Goal: Transaction & Acquisition: Purchase product/service

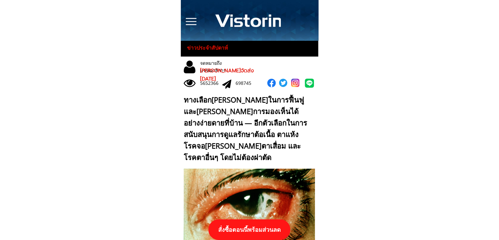
click at [252, 227] on p "สั่งซื้อตอนนี้พร้อมส่วนลด" at bounding box center [249, 229] width 82 height 21
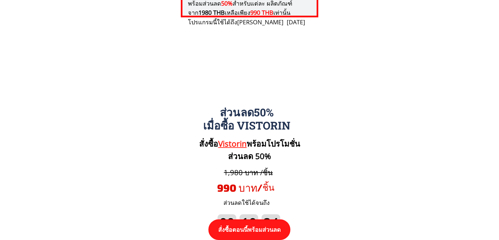
scroll to position [6817, 0]
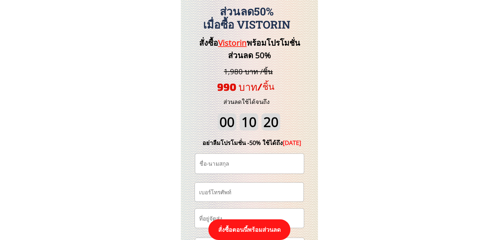
click at [243, 187] on input "tel" at bounding box center [249, 192] width 103 height 19
paste input "0649565469"
type input "0649565469"
click at [229, 168] on input "text" at bounding box center [249, 164] width 103 height 20
paste input "[PERSON_NAME]มณี"
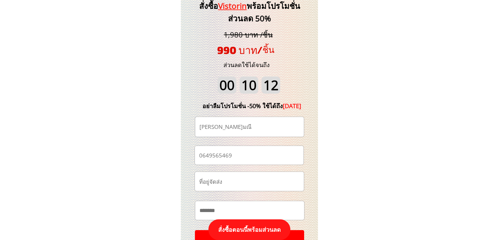
scroll to position [6883, 0]
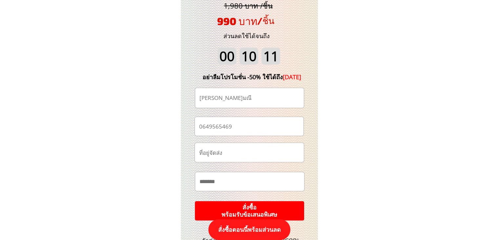
type input "[PERSON_NAME]มณี"
click at [270, 206] on p "สั่งซื้อ พร้อมรับข้อเสนอพิเศษ" at bounding box center [249, 211] width 110 height 20
